Goal: Navigation & Orientation: Go to known website

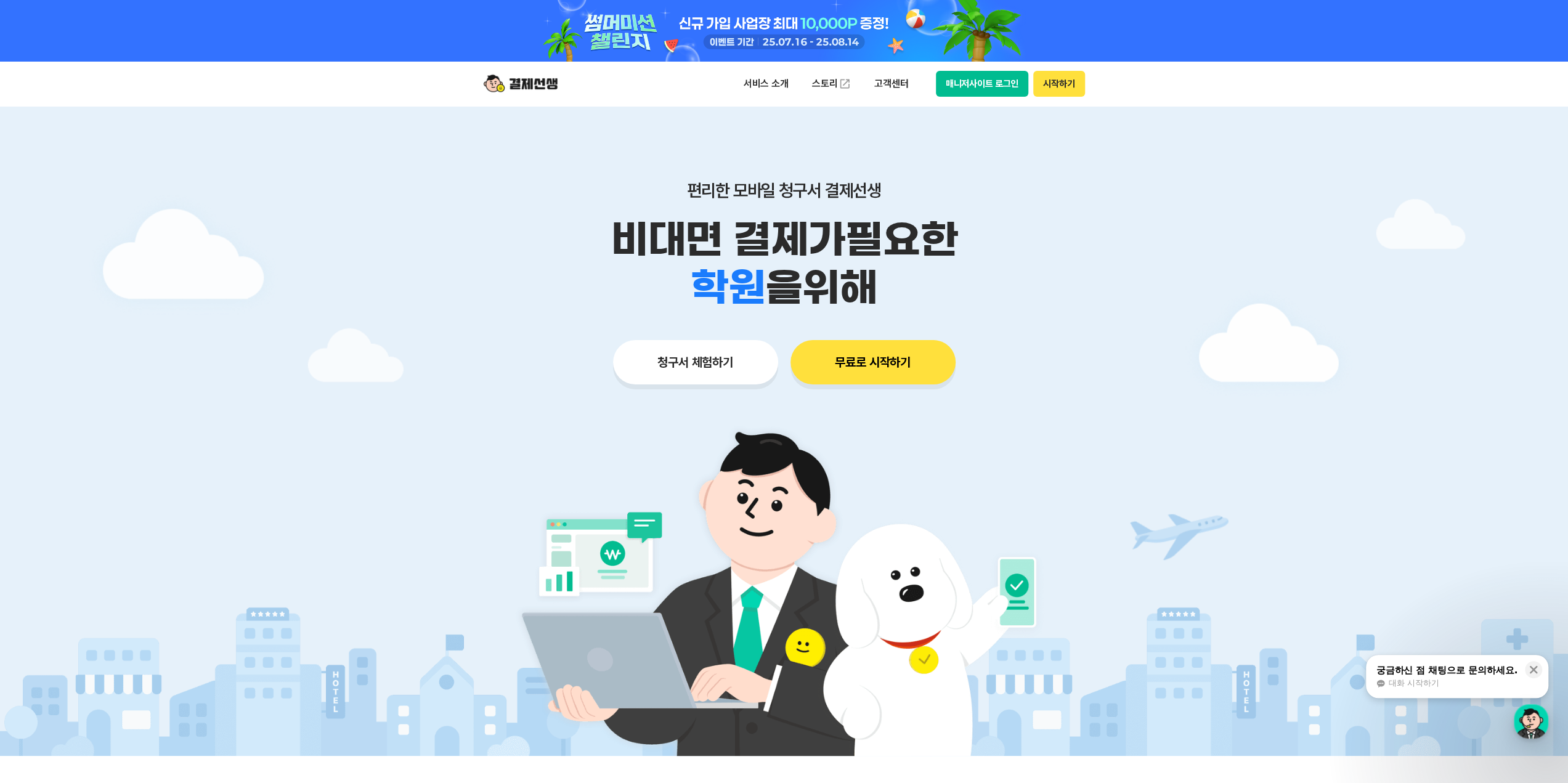
click at [974, 73] on button "매니저사이트 로그인" at bounding box center [983, 84] width 93 height 26
click at [992, 83] on button "매니저사이트 로그인" at bounding box center [983, 84] width 93 height 26
click at [985, 97] on div "서비스 소개 스토리 고객센터 매니저사이트 로그인 시작하기" at bounding box center [784, 84] width 631 height 45
click at [979, 93] on button "매니저사이트 로그인" at bounding box center [983, 84] width 93 height 26
